Goal: Task Accomplishment & Management: Manage account settings

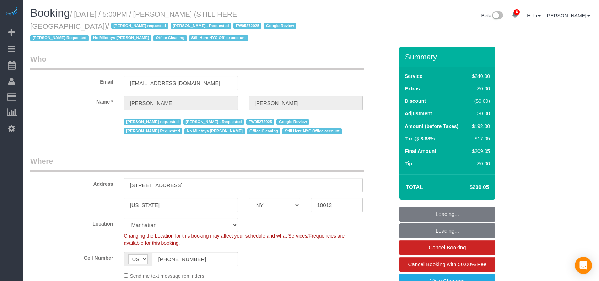
select select "NY"
select select "object:1387"
select select "180"
select select "spot1"
select select "number:89"
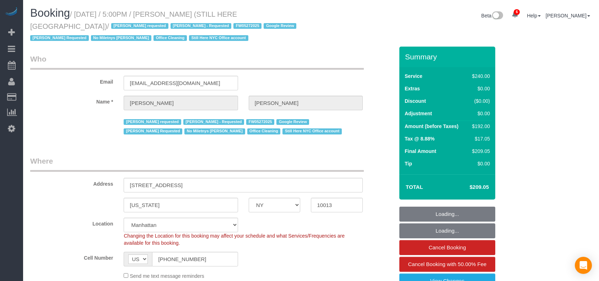
select select "number:90"
select select "number:15"
select select "number:5"
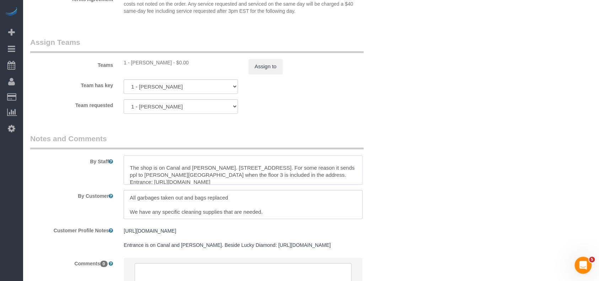
scroll to position [42, 0]
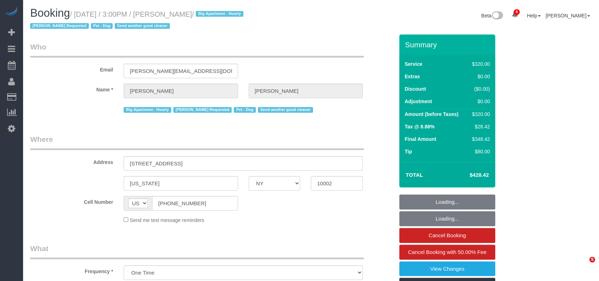
select select "NY"
select select "string:stripe-pm_1RnPJq4VGloSiKo7PgNCzlxG"
select select "number:60"
select select "number:75"
select select "number:13"
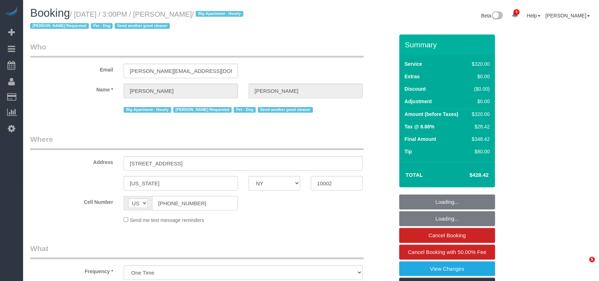
select select "number:7"
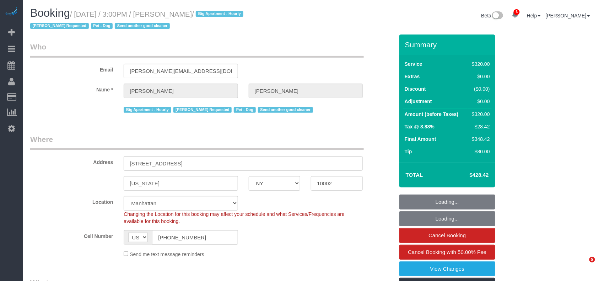
select select "object:850"
select select "spot1"
select select "2"
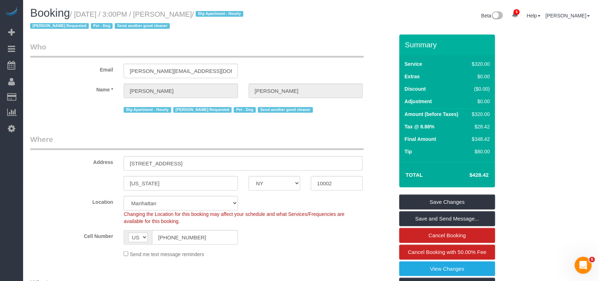
click at [75, 16] on small "/ [DATE] / 3:00PM / [PERSON_NAME] / Big Apartment - Hourly [PERSON_NAME] Reques…" at bounding box center [137, 20] width 215 height 20
click at [213, 15] on small "/ [DATE] / 3:00PM / [PERSON_NAME] / Big Apartment - Hourly [PERSON_NAME] Reques…" at bounding box center [137, 20] width 215 height 20
drag, startPoint x: 213, startPoint y: 14, endPoint x: 77, endPoint y: 14, distance: 136.5
click at [77, 14] on small "/ [DATE] / 3:00PM / [PERSON_NAME] / Big Apartment - Hourly [PERSON_NAME] Reques…" at bounding box center [137, 20] width 215 height 20
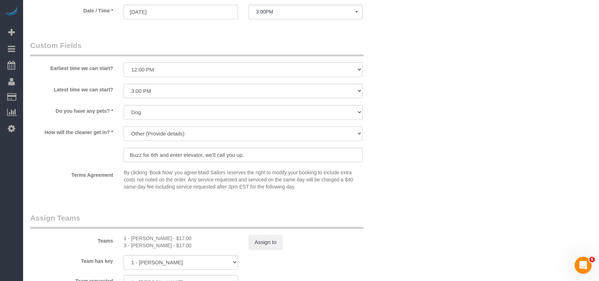
scroll to position [711, 0]
